Goal: Task Accomplishment & Management: Complete application form

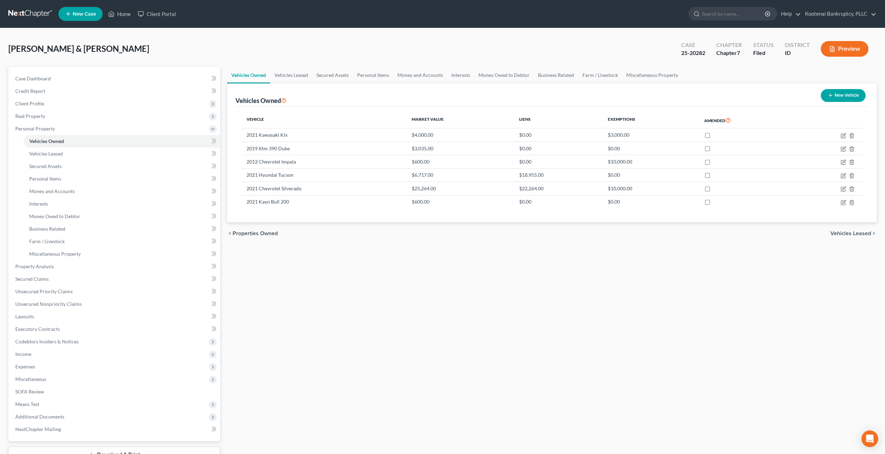
click at [36, 13] on link at bounding box center [30, 14] width 44 height 13
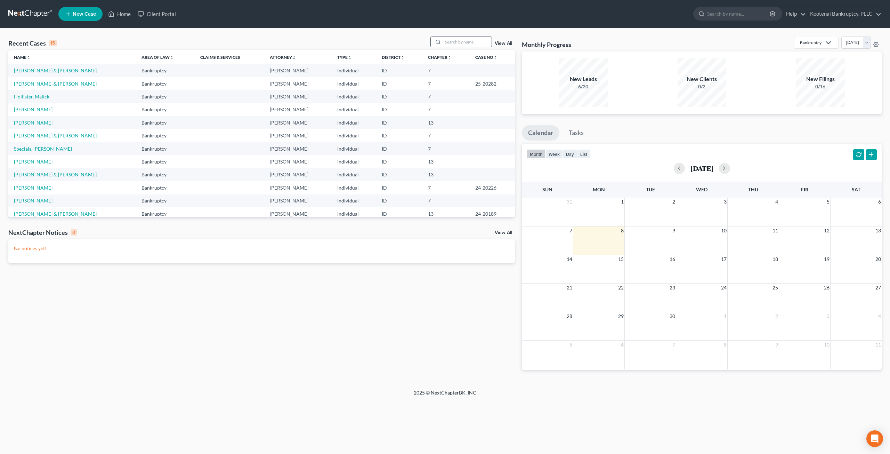
click at [461, 44] on input "search" at bounding box center [467, 42] width 49 height 10
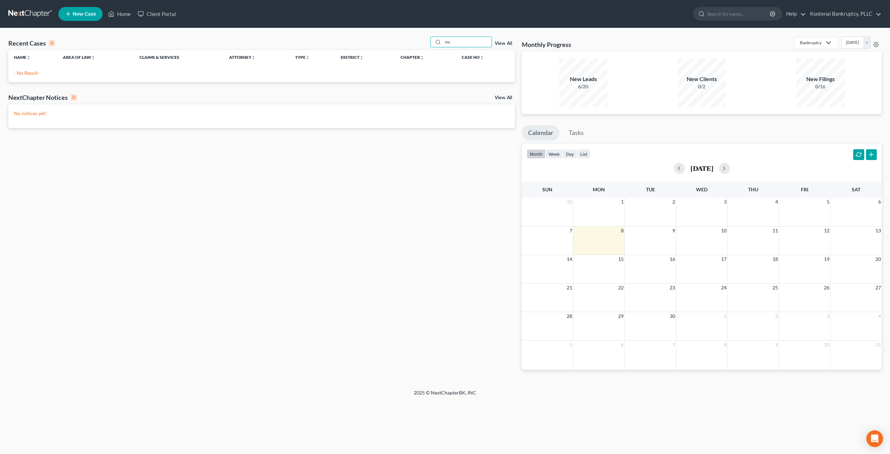
type input "m"
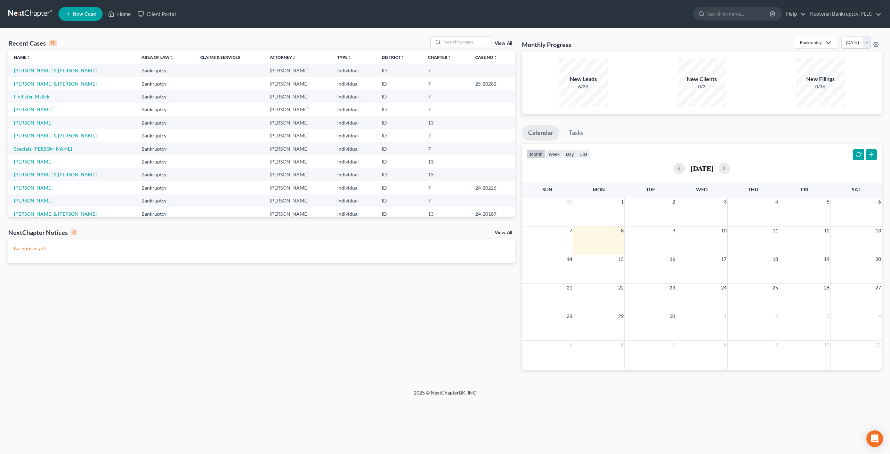
click at [50, 73] on link "[PERSON_NAME] & [PERSON_NAME]" at bounding box center [55, 70] width 83 height 6
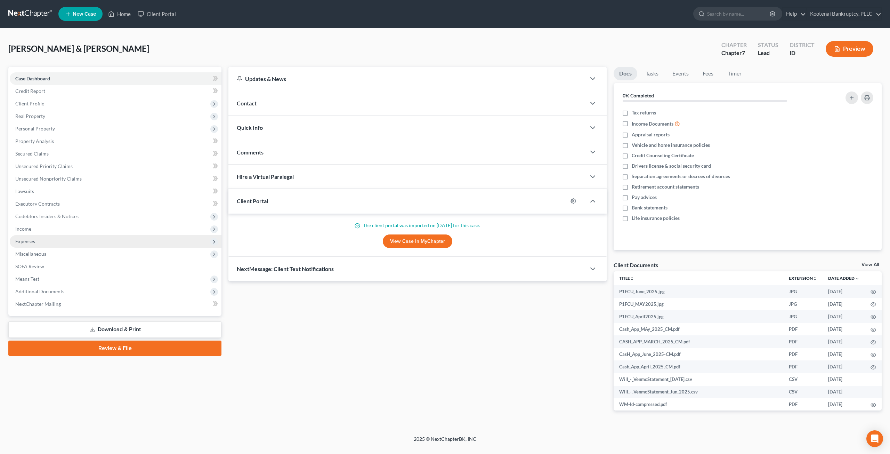
click at [56, 242] on span "Expenses" at bounding box center [116, 241] width 212 height 13
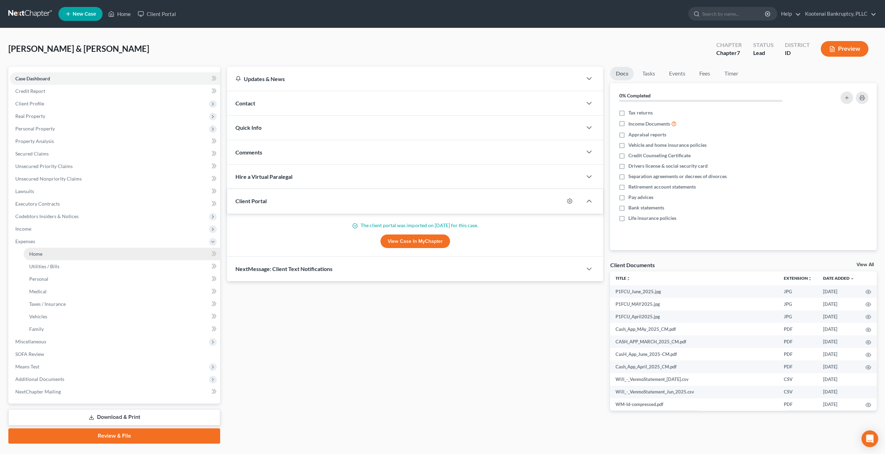
click at [62, 251] on link "Home" at bounding box center [122, 253] width 196 height 13
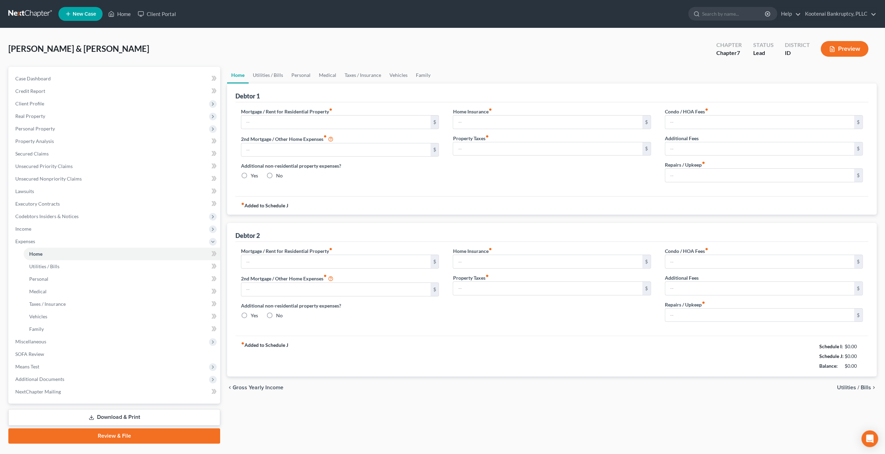
type input "1,850.00"
type input "725.00"
radio input "true"
type input "0.00"
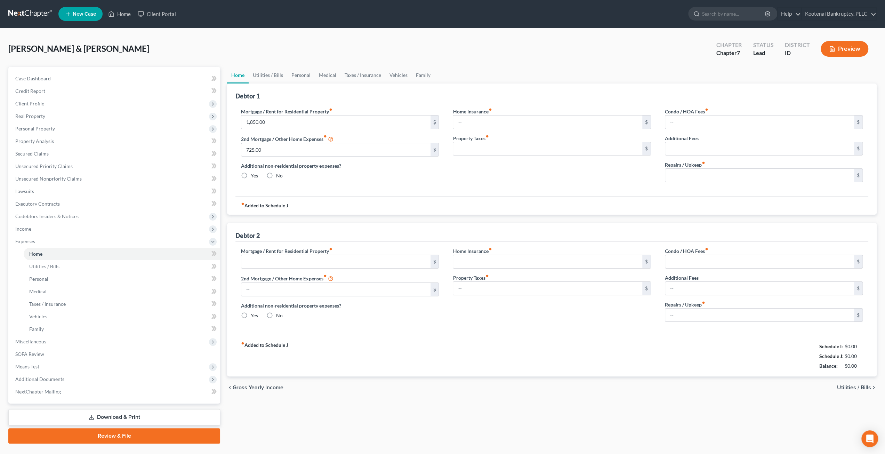
type input "0.00"
type input "530.00"
type input "0.00"
radio input "true"
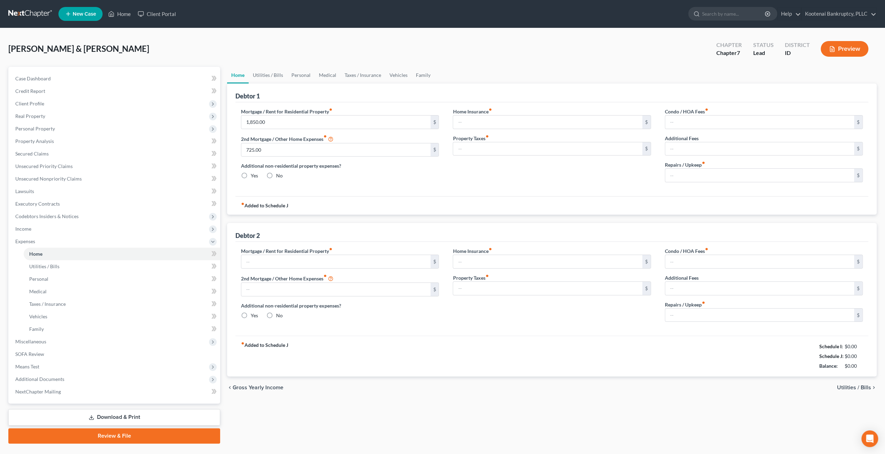
type input "0.00"
click at [270, 73] on link "Utilities / Bills" at bounding box center [268, 75] width 39 height 17
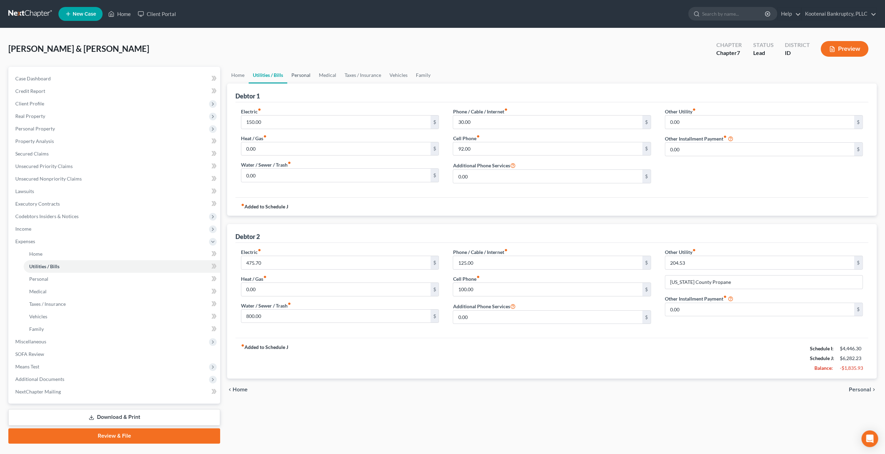
click at [301, 73] on link "Personal" at bounding box center [300, 75] width 27 height 17
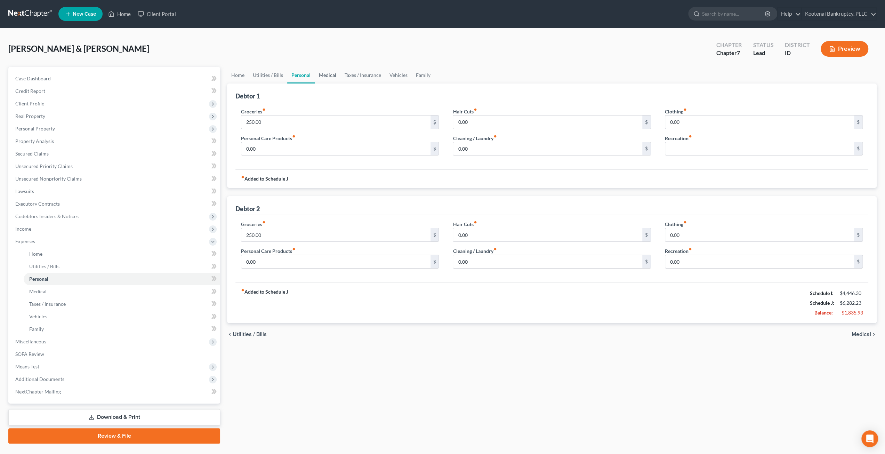
click at [325, 72] on link "Medical" at bounding box center [328, 75] width 26 height 17
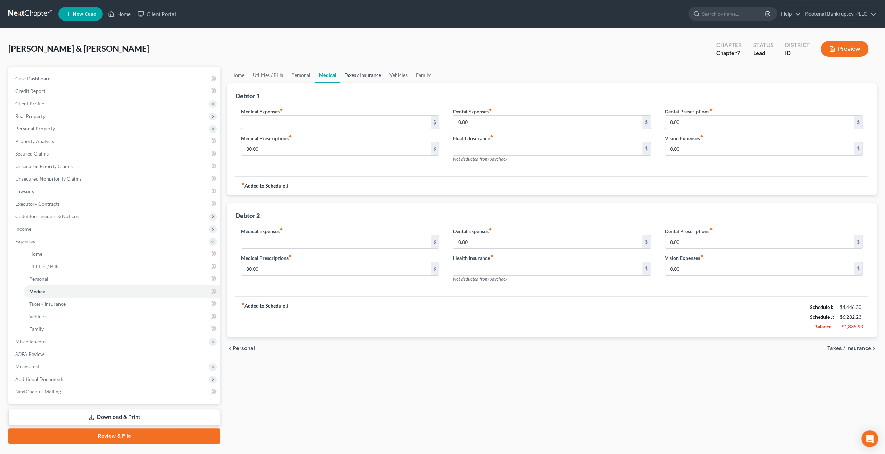
click at [355, 73] on link "Taxes / Insurance" at bounding box center [362, 75] width 45 height 17
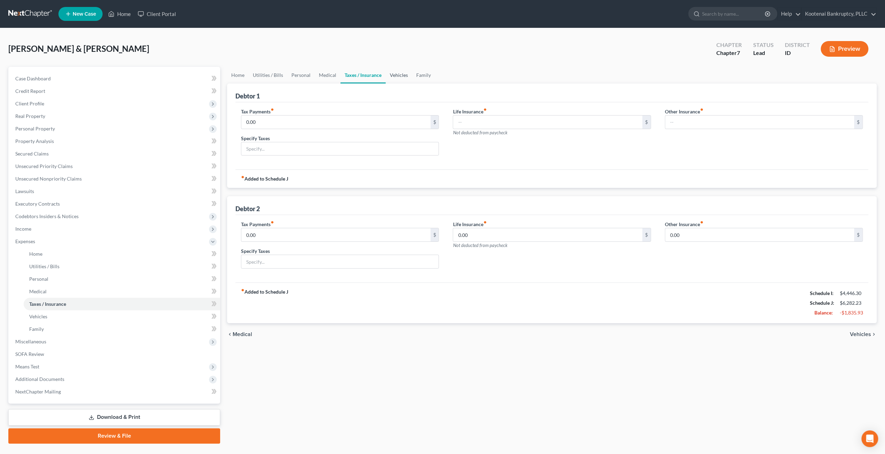
click at [390, 73] on link "Vehicles" at bounding box center [398, 75] width 26 height 17
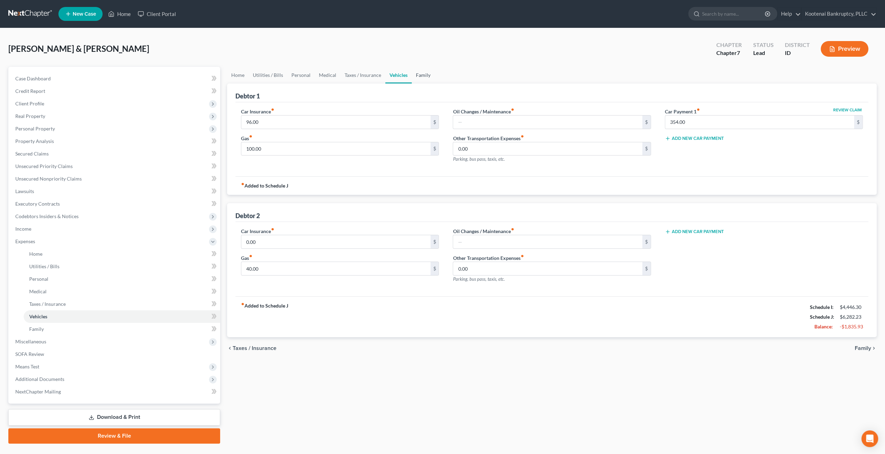
click at [412, 69] on link "Family" at bounding box center [423, 75] width 23 height 17
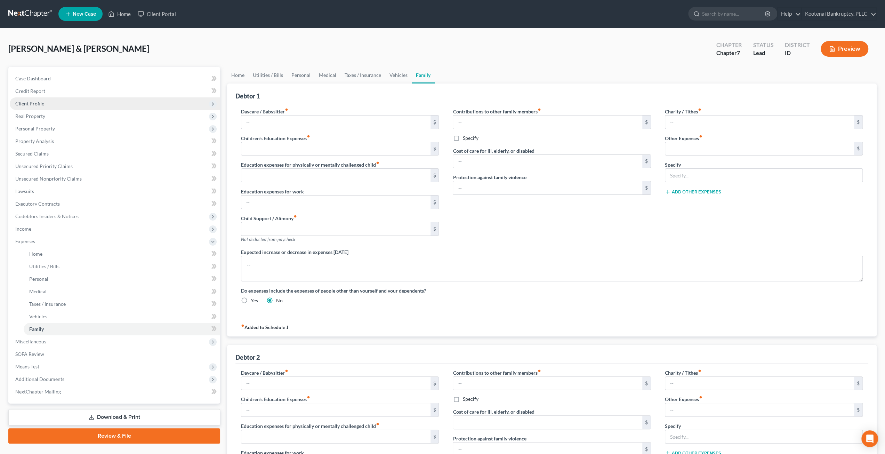
click at [60, 100] on span "Client Profile" at bounding box center [115, 103] width 210 height 13
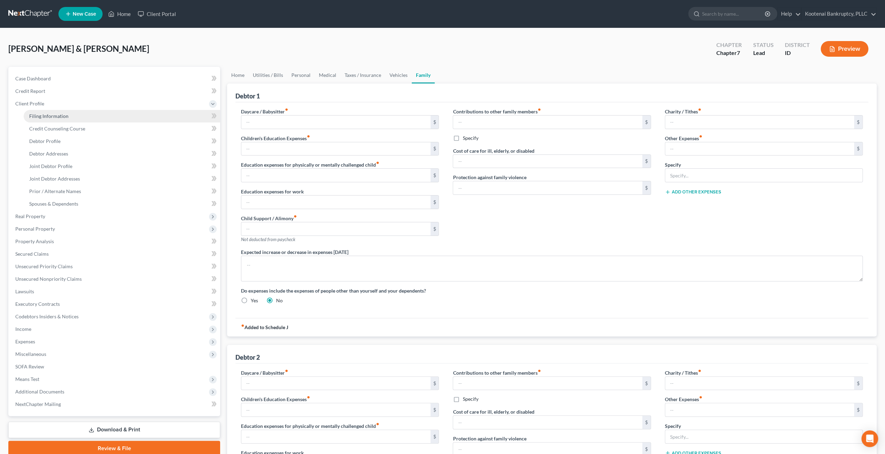
click at [67, 117] on span "Filing Information" at bounding box center [48, 116] width 39 height 6
select select "1"
select select "0"
select select "13"
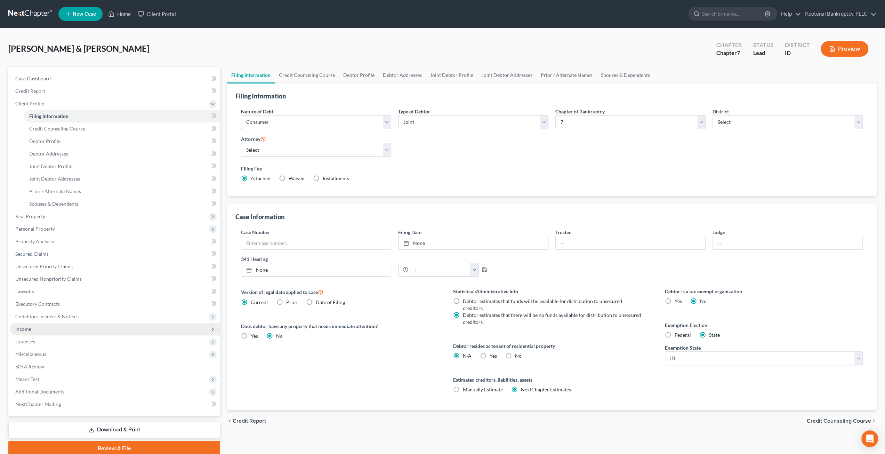
click at [54, 328] on span "Income" at bounding box center [115, 329] width 210 height 13
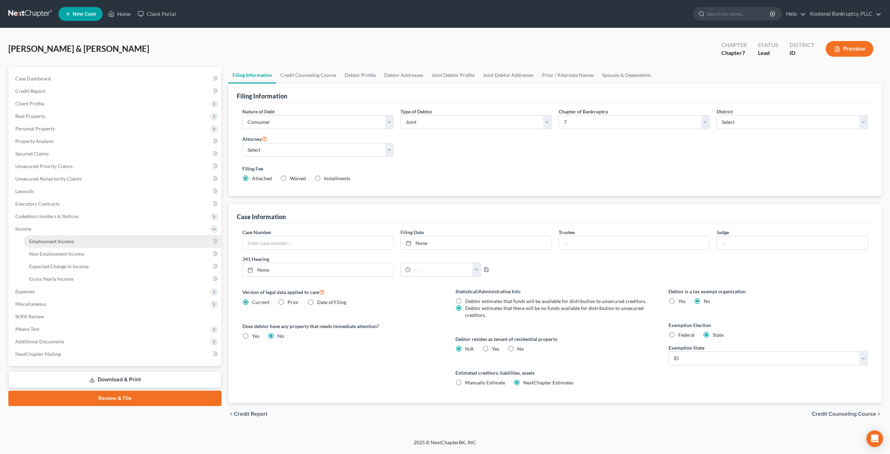
click at [59, 236] on link "Employment Income" at bounding box center [123, 241] width 198 height 13
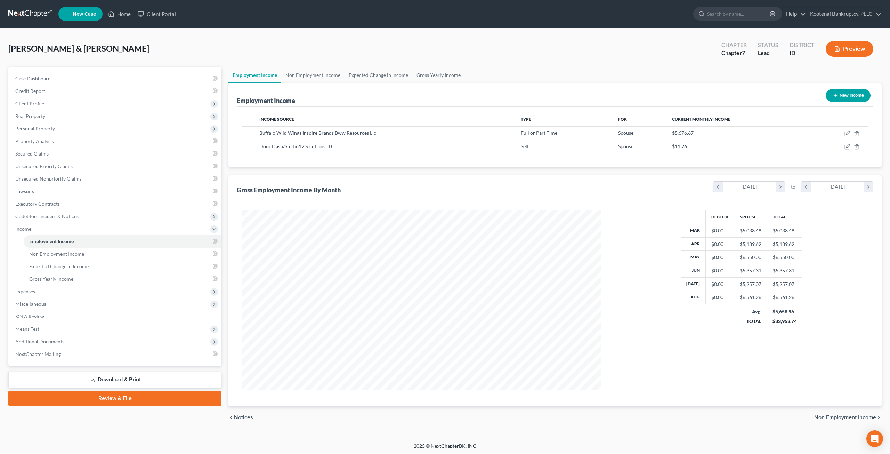
scroll to position [179, 373]
click at [317, 76] on link "Non Employment Income" at bounding box center [312, 75] width 63 height 17
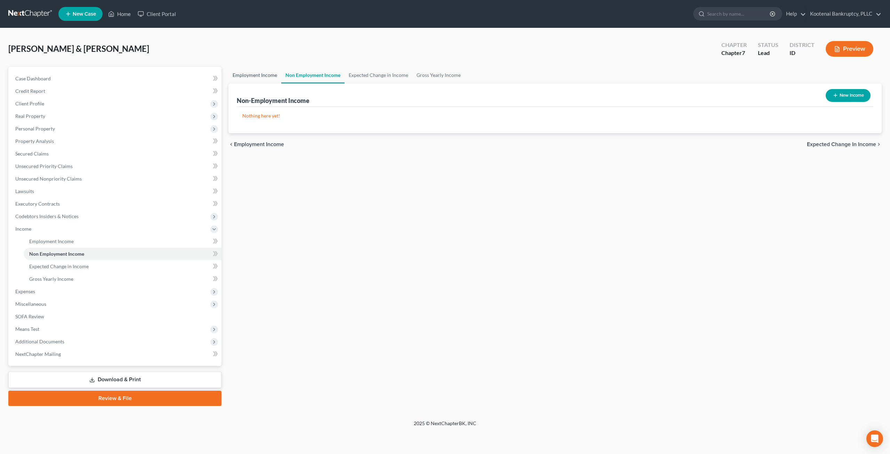
click at [253, 76] on link "Employment Income" at bounding box center [254, 75] width 53 height 17
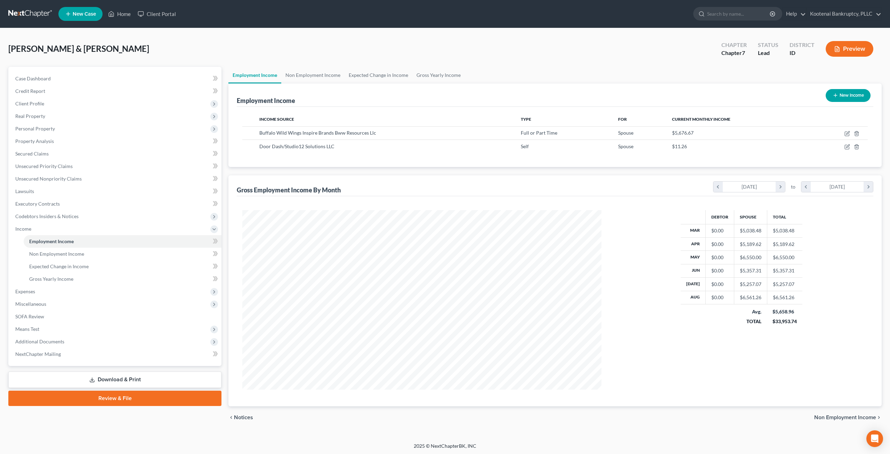
scroll to position [179, 373]
click at [845, 133] on icon "button" at bounding box center [847, 134] width 6 height 6
select select "0"
select select "10"
select select "3"
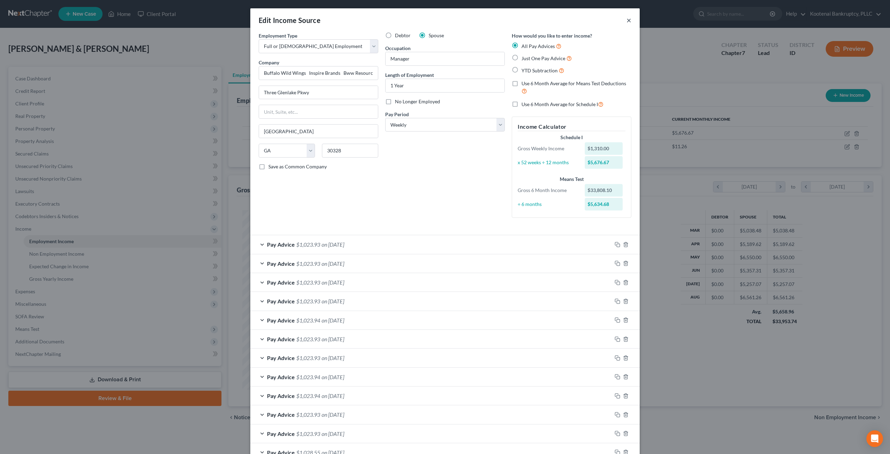
click at [626, 19] on button "×" at bounding box center [628, 20] width 5 height 8
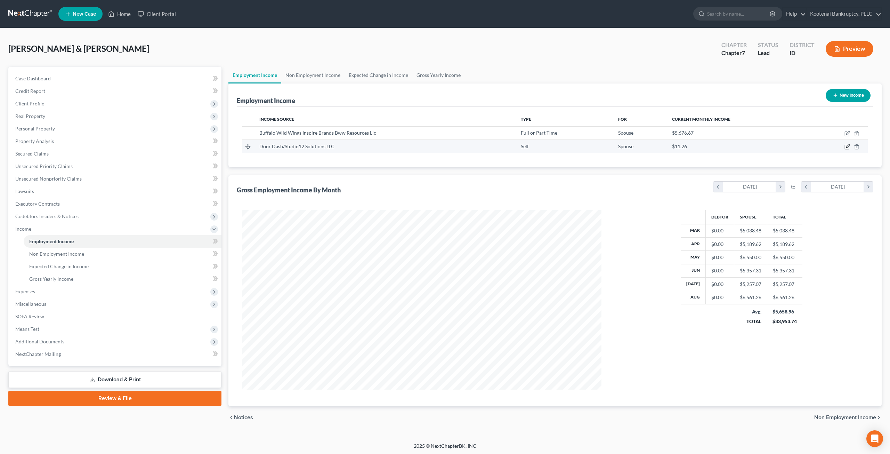
click at [846, 147] on icon "button" at bounding box center [847, 147] width 6 height 6
select select "1"
select select "13"
select select "0"
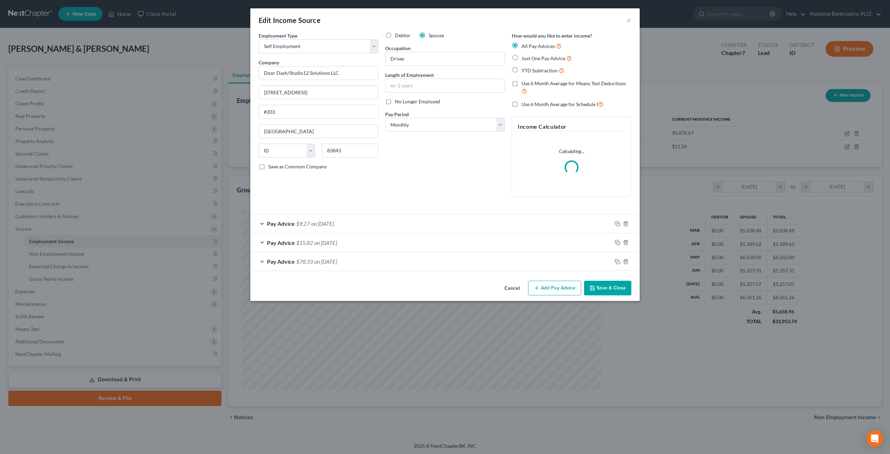
click at [406, 225] on div "Pay Advice $9.27 on [DATE]" at bounding box center [430, 223] width 361 height 18
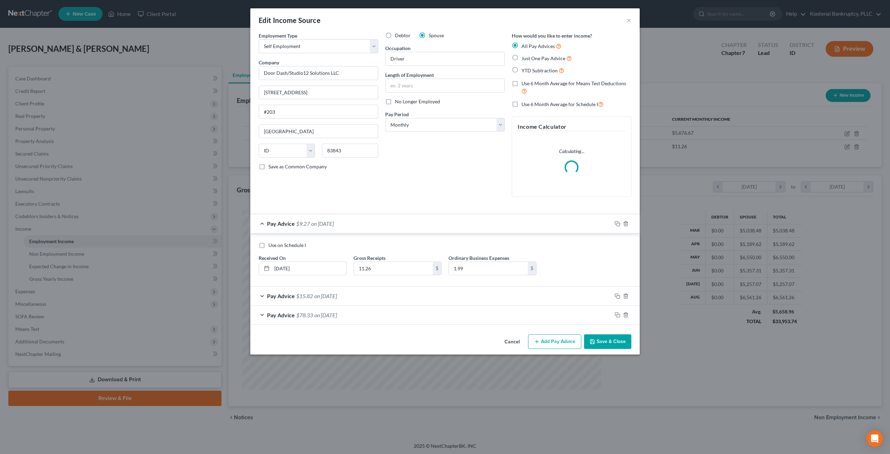
click at [386, 294] on div "Pay Advice $15.82 on [DATE]" at bounding box center [430, 295] width 361 height 18
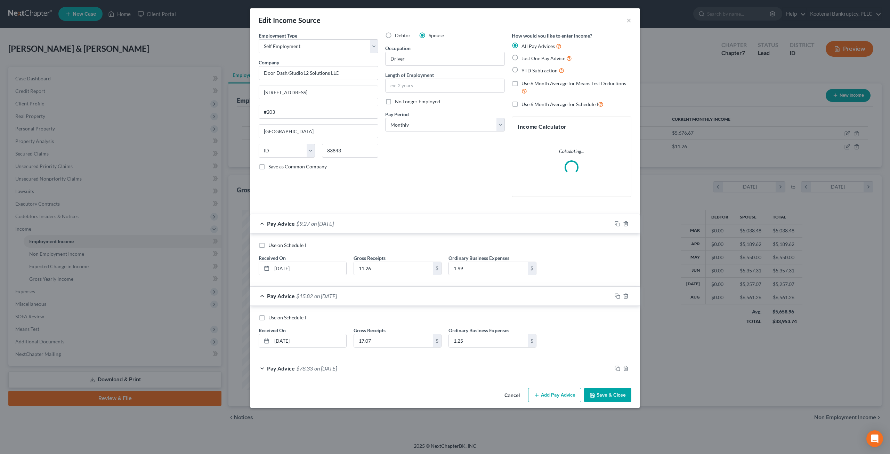
click at [632, 19] on div "Edit Income Source ×" at bounding box center [444, 20] width 389 height 24
click at [628, 19] on button "×" at bounding box center [628, 20] width 5 height 8
